Goal: Task Accomplishment & Management: Manage account settings

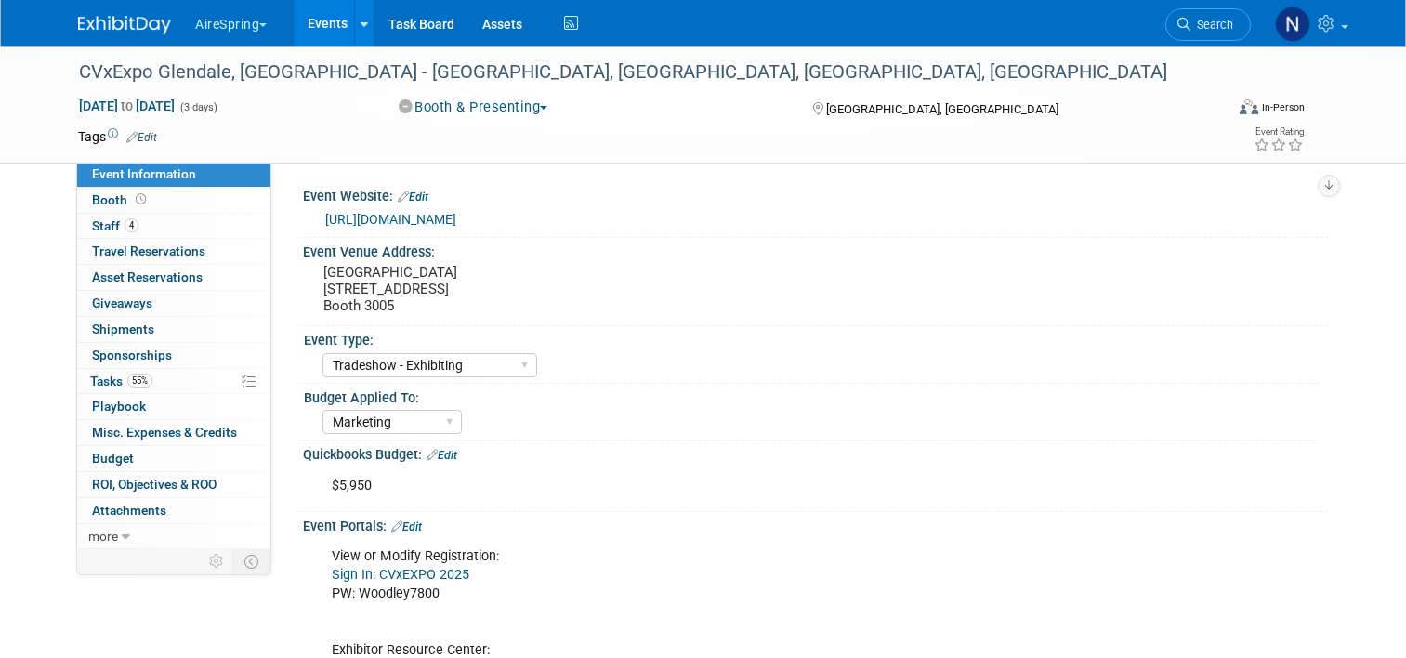
select select "Tradeshow - Exhibiting"
select select "Marketing"
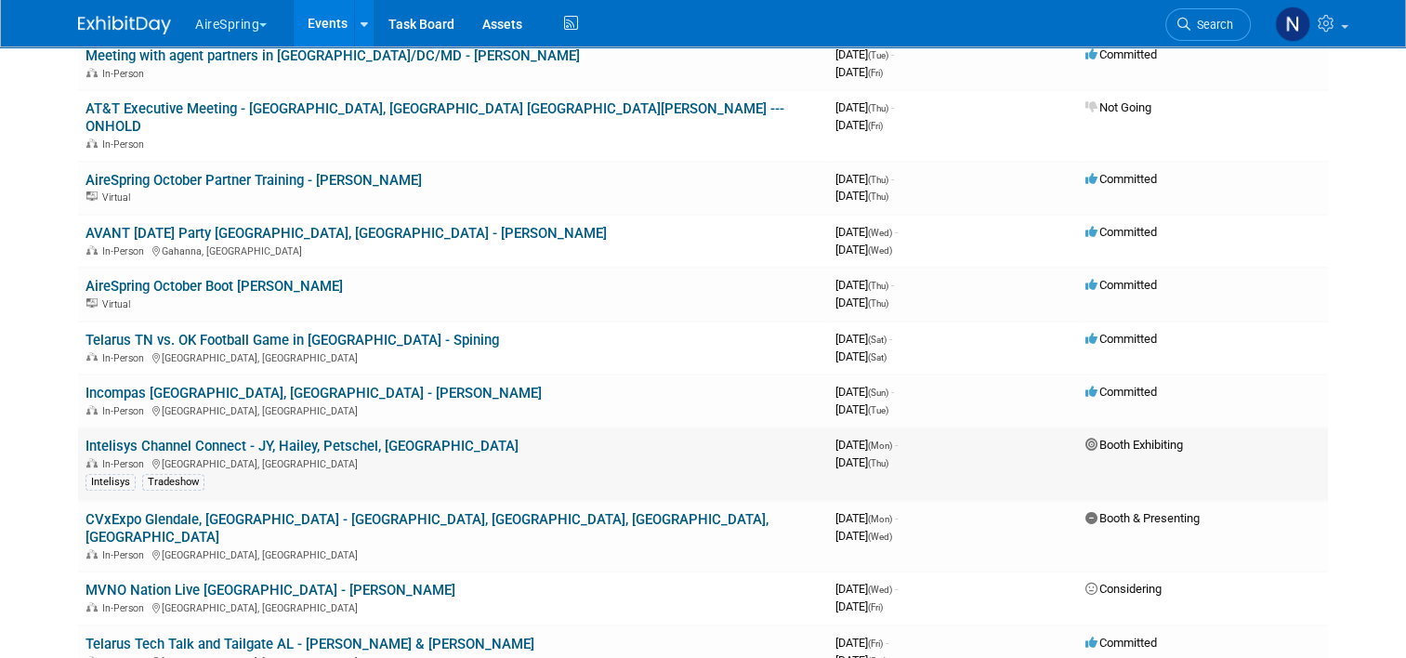
click at [403, 438] on link "Intelisys Channel Connect - JY, Hailey, Petschel, [GEOGRAPHIC_DATA]" at bounding box center [301, 446] width 433 height 17
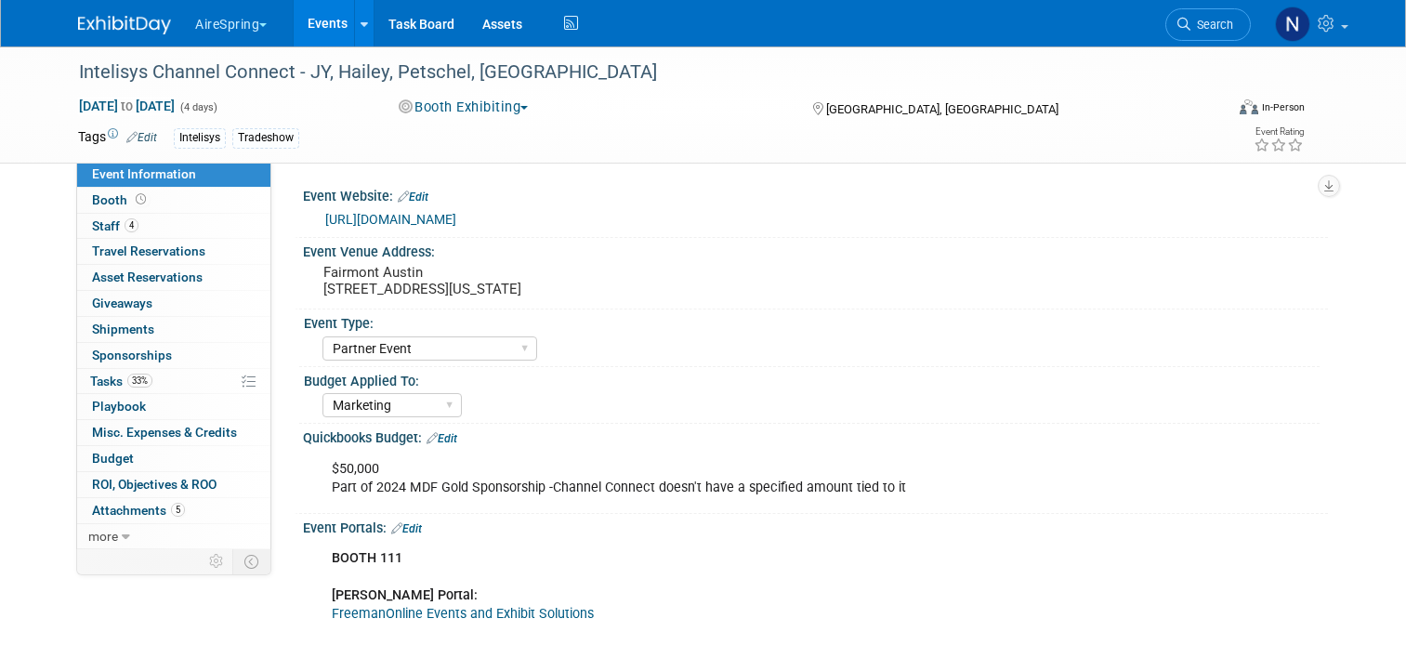
select select "Partner Event"
select select "Marketing"
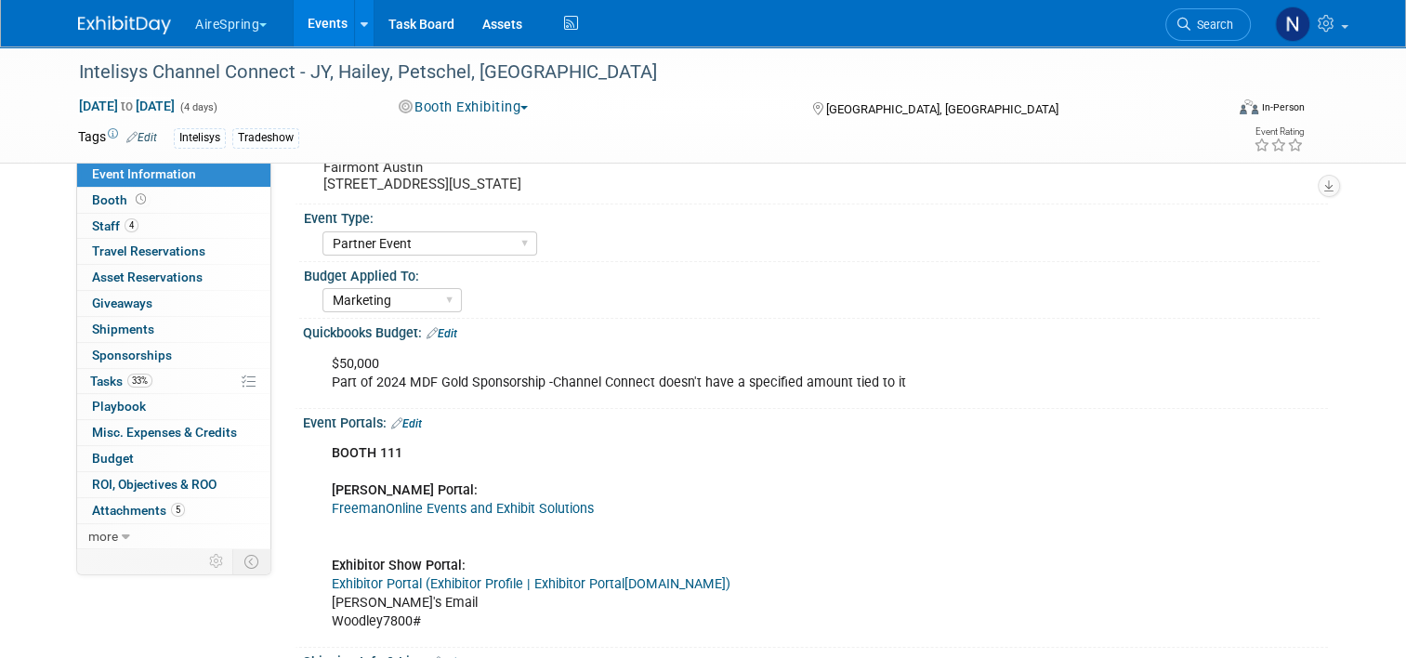
scroll to position [186, 0]
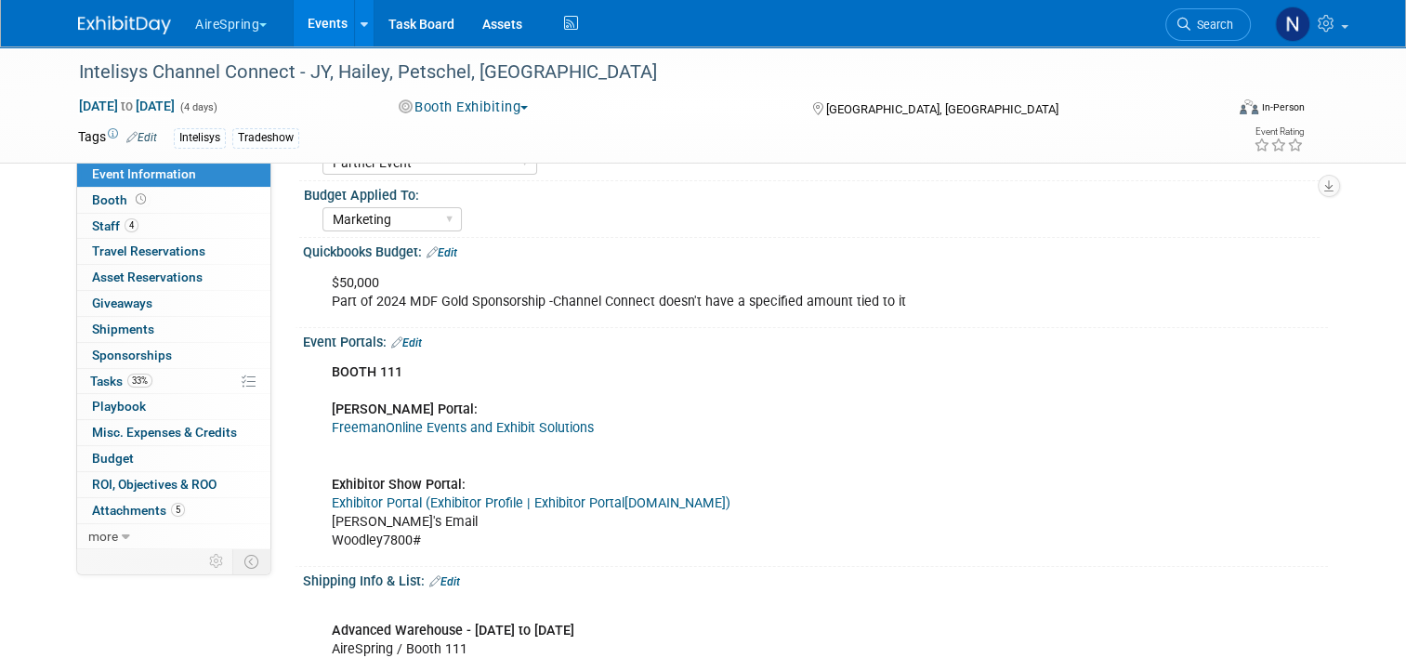
click at [596, 500] on link "Exhibitor Profile | Exhibitor Portal" at bounding box center [527, 503] width 194 height 16
click at [324, 25] on link "Events" at bounding box center [328, 23] width 68 height 46
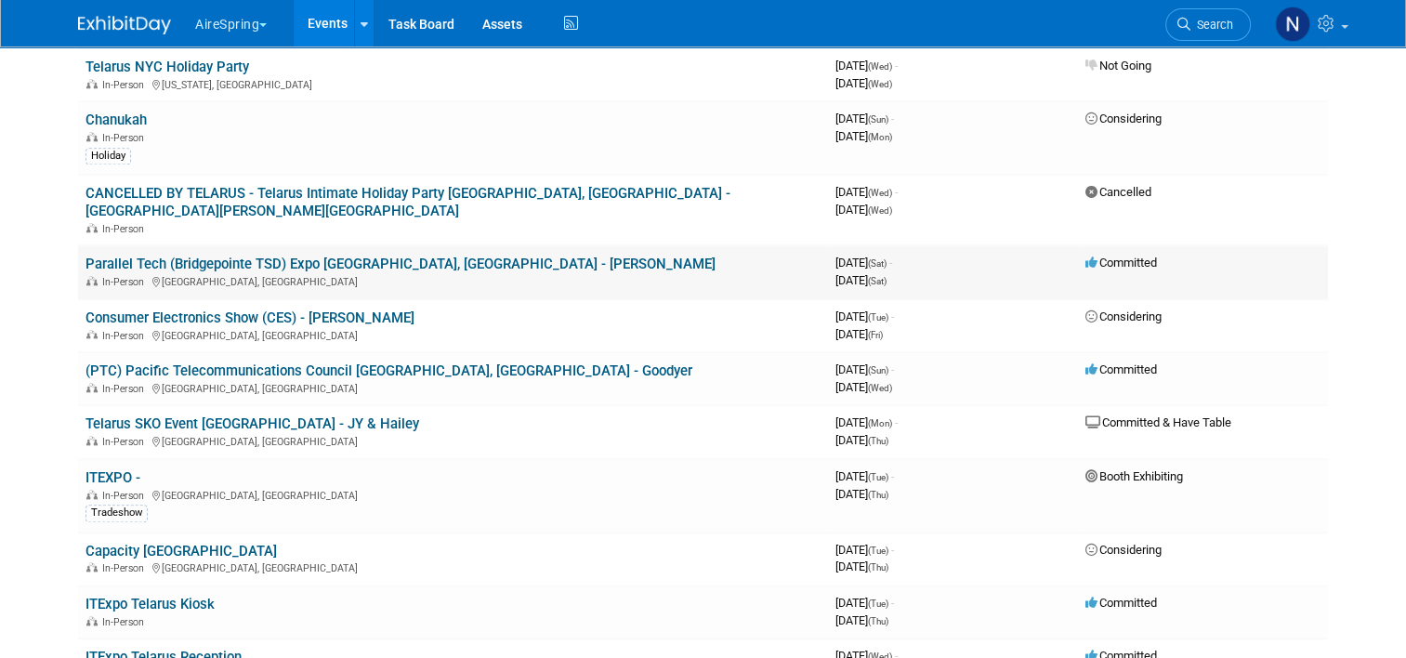
scroll to position [1858, 0]
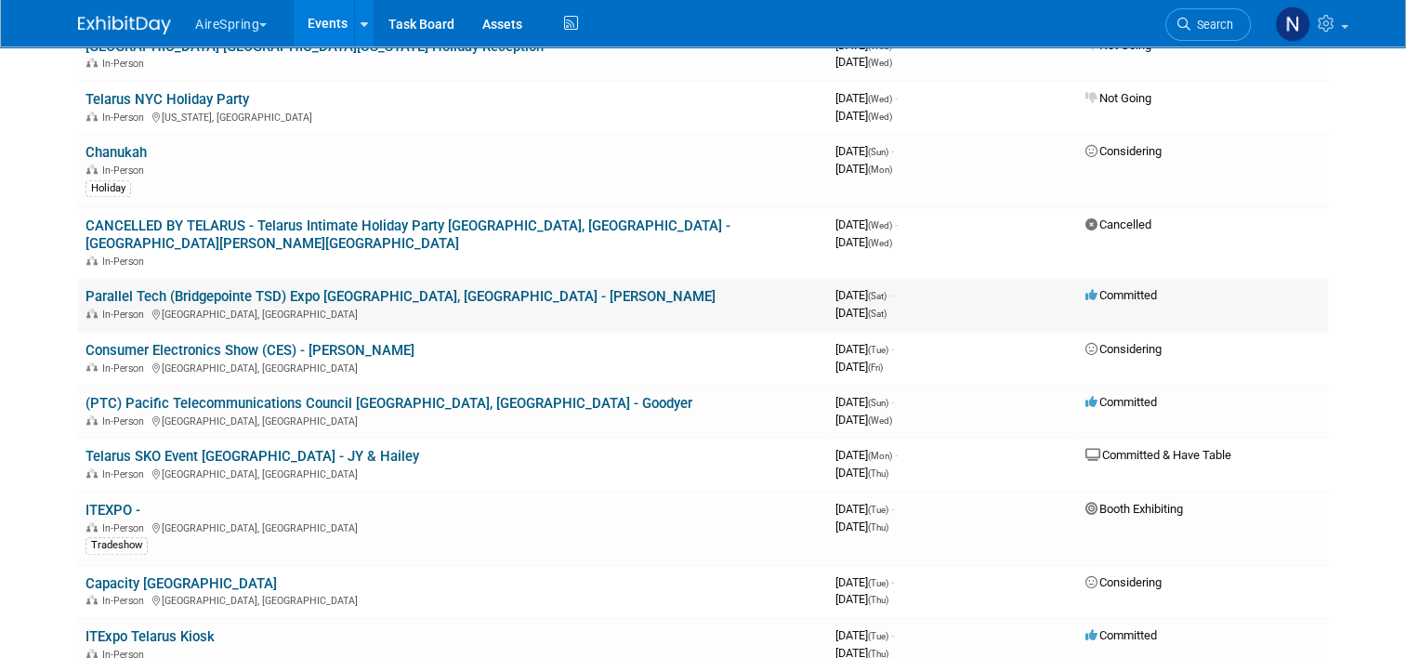
click at [198, 288] on link "Parallel Tech (Bridgepointe TSD) Expo [GEOGRAPHIC_DATA], [GEOGRAPHIC_DATA] - [P…" at bounding box center [400, 296] width 630 height 17
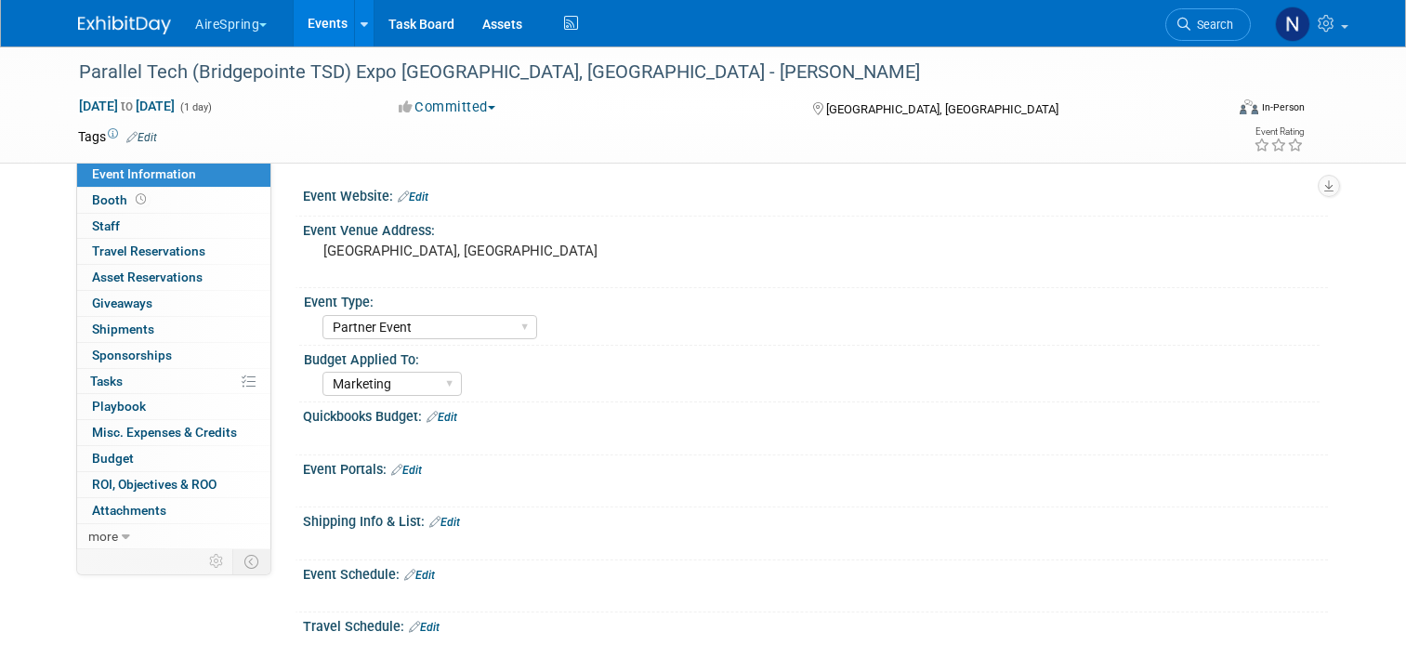
select select "Partner Event"
select select "Marketing"
